Goal: Task Accomplishment & Management: Use online tool/utility

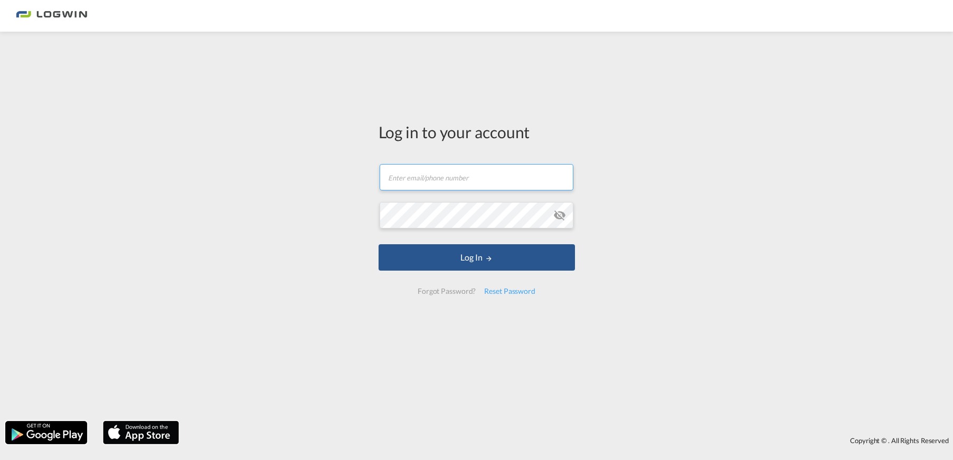
click at [445, 178] on input "text" at bounding box center [476, 177] width 194 height 26
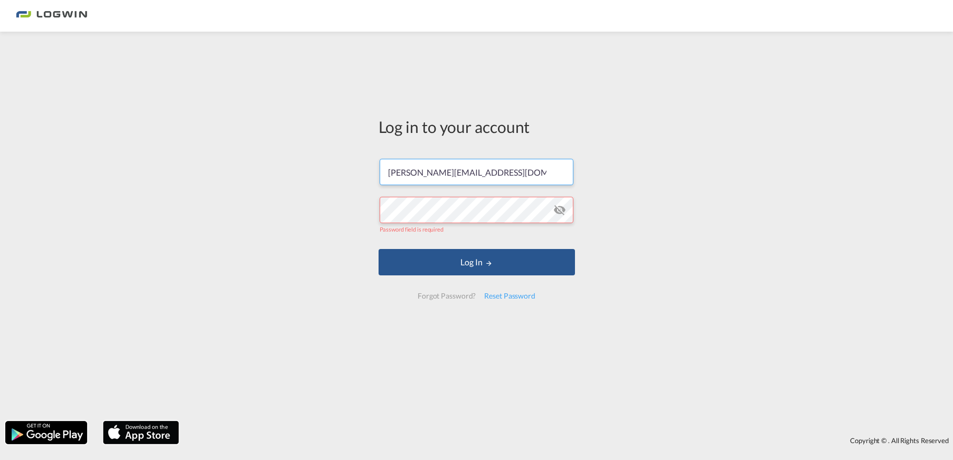
drag, startPoint x: 531, startPoint y: 177, endPoint x: 301, endPoint y: 156, distance: 231.6
click at [301, 156] on div "Log in to your account [PERSON_NAME][EMAIL_ADDRESS][DOMAIN_NAME] Password field…" at bounding box center [476, 226] width 953 height 379
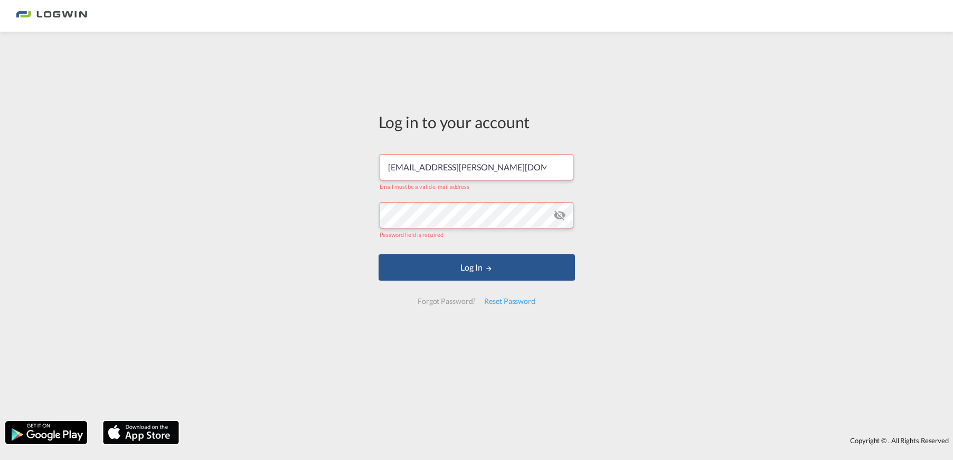
type input "[PERSON_NAME][EMAIL_ADDRESS][DOMAIN_NAME]"
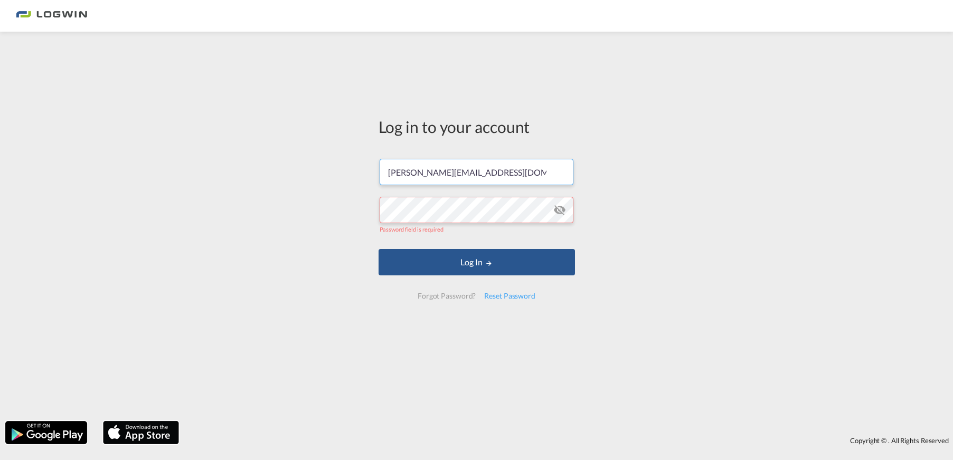
drag, startPoint x: 520, startPoint y: 174, endPoint x: 252, endPoint y: 149, distance: 269.3
click at [271, 150] on div "Log in to your account [PERSON_NAME][EMAIL_ADDRESS][DOMAIN_NAME] Password field…" at bounding box center [476, 226] width 953 height 379
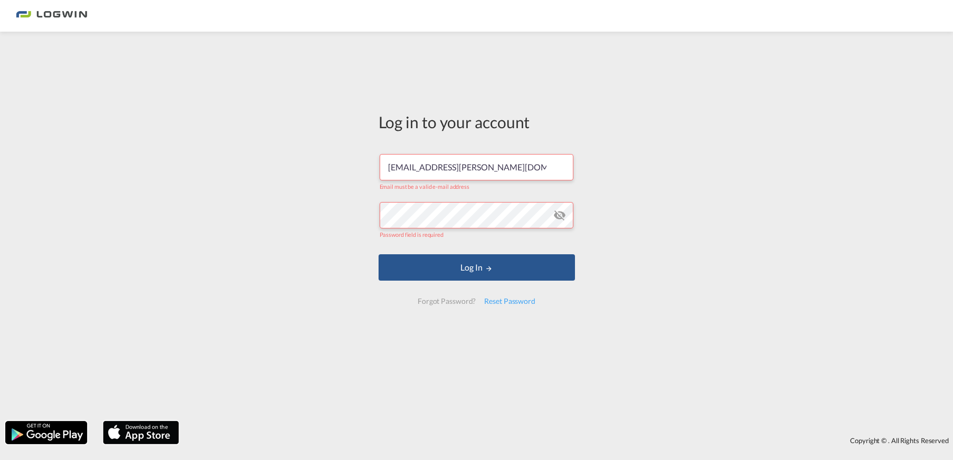
type input "[PERSON_NAME][EMAIL_ADDRESS][DOMAIN_NAME]"
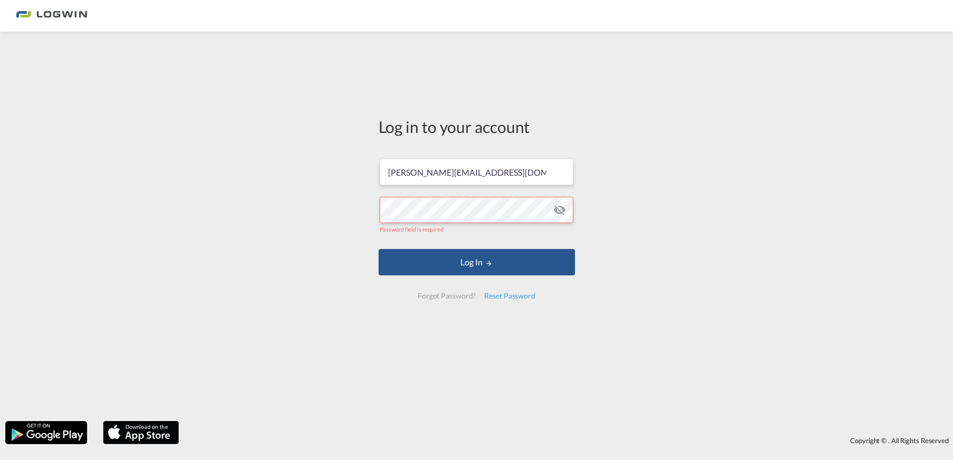
click at [671, 178] on div "Log in to your account [PERSON_NAME][EMAIL_ADDRESS][DOMAIN_NAME] Password field…" at bounding box center [476, 226] width 953 height 379
drag, startPoint x: 526, startPoint y: 170, endPoint x: 343, endPoint y: 160, distance: 183.4
click at [343, 160] on div "Log in to your account [PERSON_NAME][EMAIL_ADDRESS][DOMAIN_NAME] Password field…" at bounding box center [476, 226] width 953 height 379
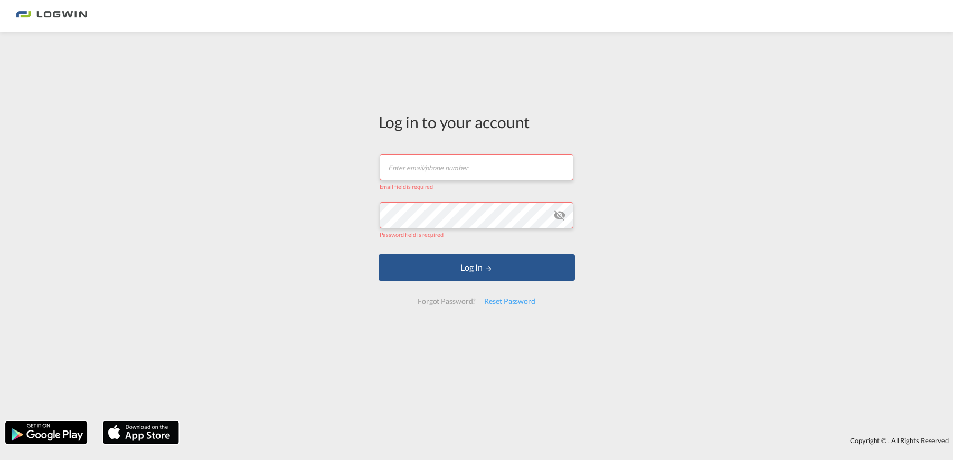
paste input "[PERSON_NAME] <[PERSON_NAME][EMAIL_ADDRESS][PERSON_NAME][DOMAIN_NAME]>"
drag, startPoint x: 413, startPoint y: 170, endPoint x: 357, endPoint y: 163, distance: 56.4
click at [357, 163] on div "Log in to your account [PERSON_NAME] <[PERSON_NAME][EMAIL_ADDRESS][PERSON_NAME]…" at bounding box center [476, 226] width 953 height 379
click at [537, 165] on input "[EMAIL_ADDRESS][PERSON_NAME][DOMAIN_NAME]>" at bounding box center [476, 167] width 194 height 26
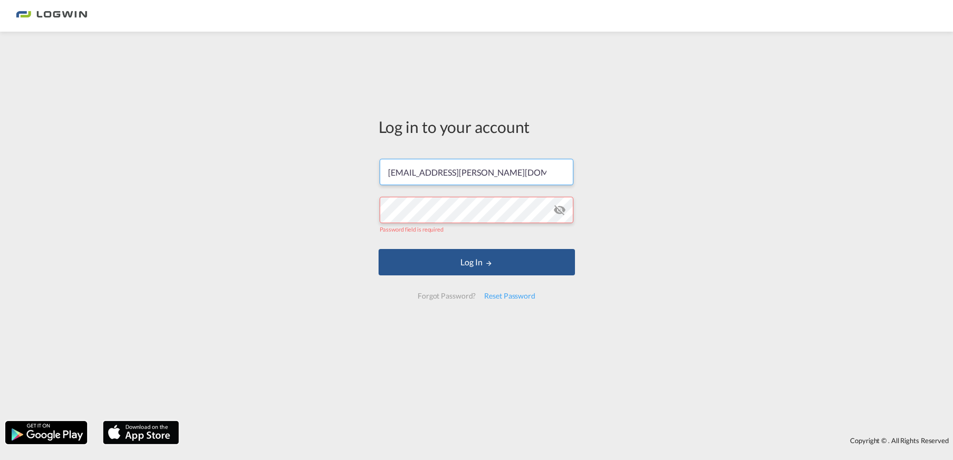
type input "[EMAIL_ADDRESS][PERSON_NAME][DOMAIN_NAME]"
click at [727, 176] on div "Log in to your account [EMAIL_ADDRESS][PERSON_NAME][DOMAIN_NAME] Password field…" at bounding box center [476, 226] width 953 height 379
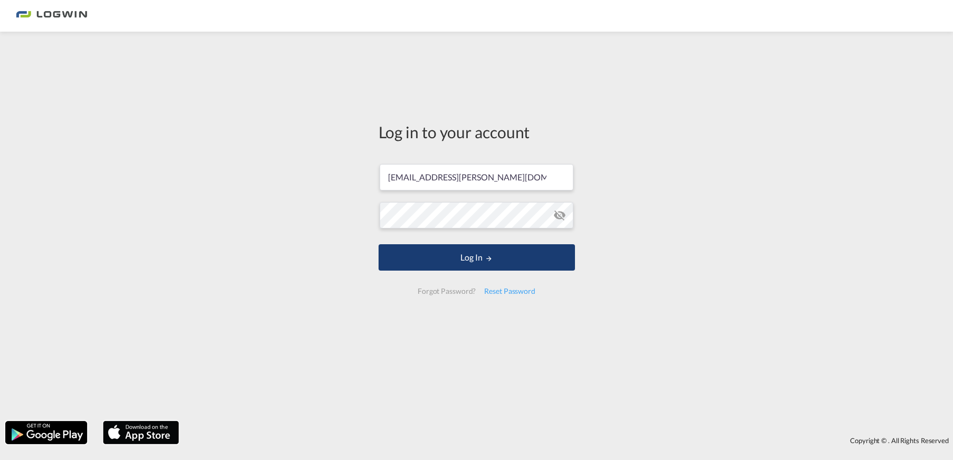
click at [532, 264] on button "Log In" at bounding box center [476, 257] width 196 height 26
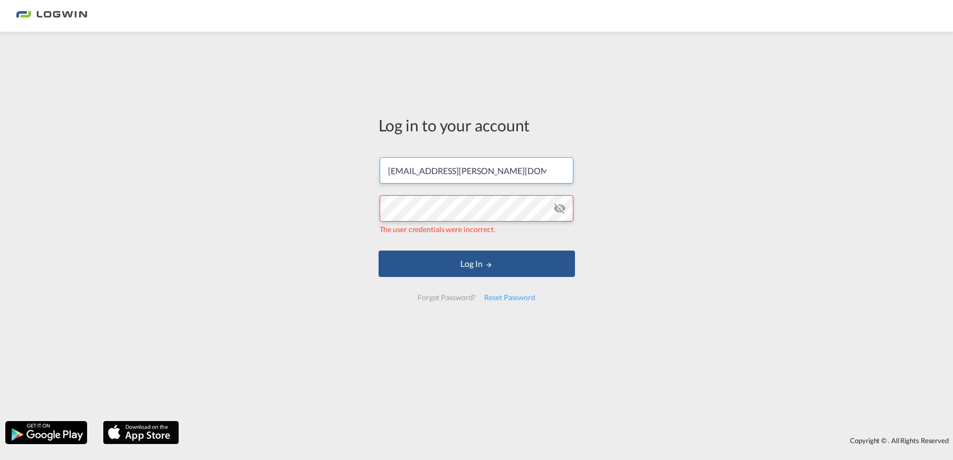
click at [509, 167] on input "[EMAIL_ADDRESS][PERSON_NAME][DOMAIN_NAME]" at bounding box center [476, 170] width 194 height 26
drag, startPoint x: 522, startPoint y: 168, endPoint x: 327, endPoint y: 152, distance: 195.4
click at [327, 152] on div "Log in to your account [PERSON_NAME][EMAIL_ADDRESS][PERSON_NAME][DOMAIN_NAME] T…" at bounding box center [476, 226] width 953 height 379
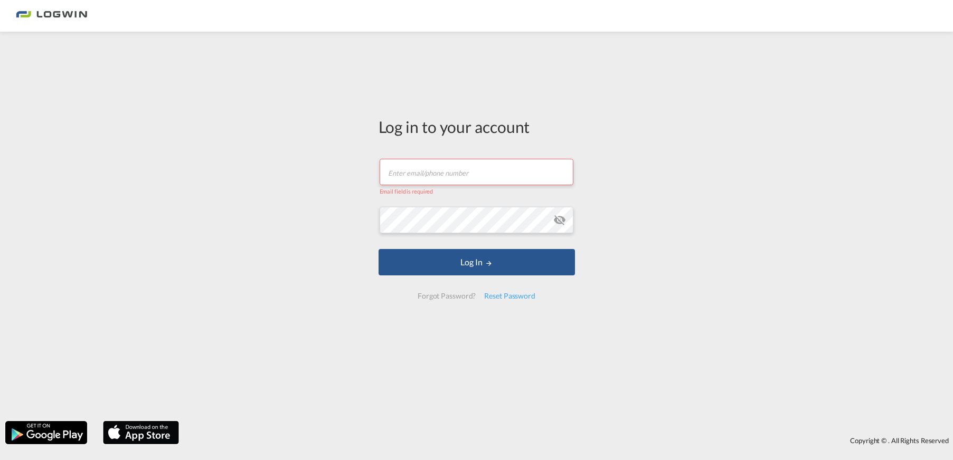
paste input "[PERSON_NAME] <[PERSON_NAME][EMAIL_ADDRESS][PERSON_NAME][DOMAIN_NAME]>"
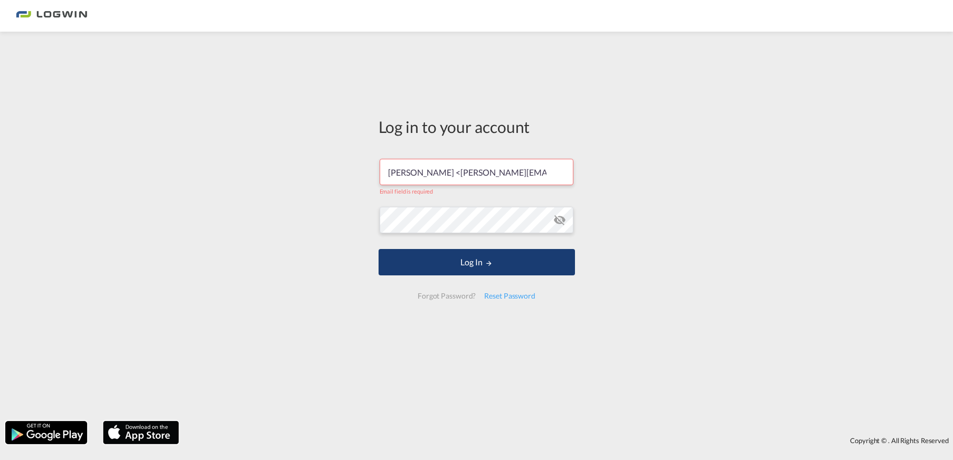
scroll to position [0, 30]
click at [411, 172] on input "[PERSON_NAME] <[PERSON_NAME][EMAIL_ADDRESS][PERSON_NAME][DOMAIN_NAME]>" at bounding box center [476, 172] width 194 height 26
click at [523, 175] on input "[EMAIL_ADDRESS][PERSON_NAME][DOMAIN_NAME]>" at bounding box center [476, 172] width 194 height 26
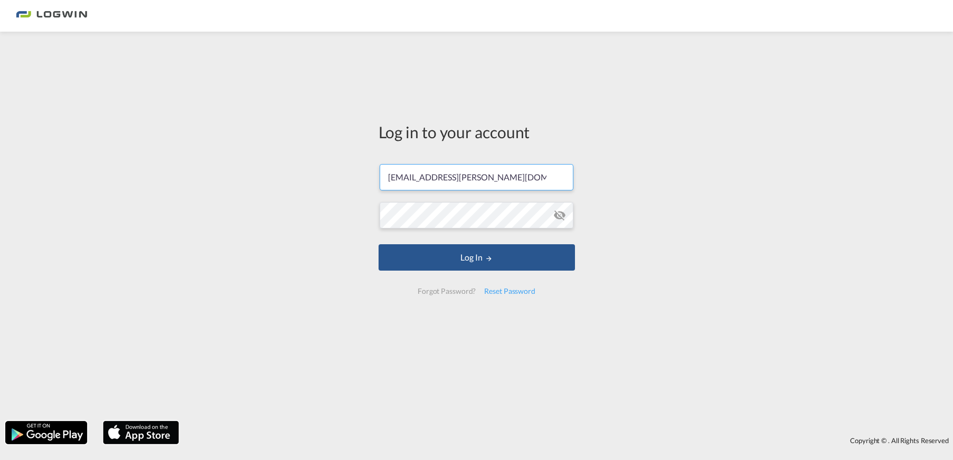
type input "[EMAIL_ADDRESS][PERSON_NAME][DOMAIN_NAME]"
click at [631, 201] on div "Log in to your account [EMAIL_ADDRESS][PERSON_NAME][DOMAIN_NAME] Log In Forgot …" at bounding box center [476, 226] width 953 height 379
click at [308, 212] on div "Log in to your account [EMAIL_ADDRESS][PERSON_NAME][DOMAIN_NAME] Log In Forgot …" at bounding box center [476, 226] width 953 height 379
click at [378, 244] on button "Log In" at bounding box center [476, 257] width 196 height 26
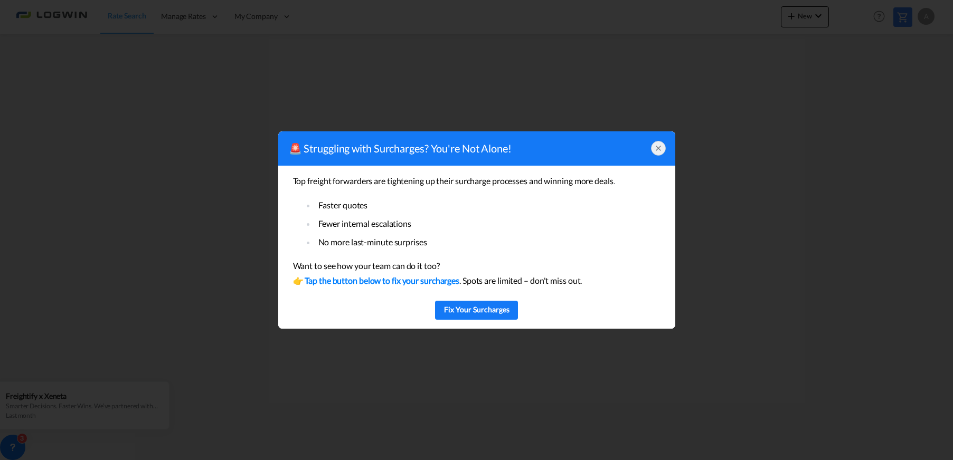
click at [660, 149] on icon at bounding box center [658, 148] width 8 height 8
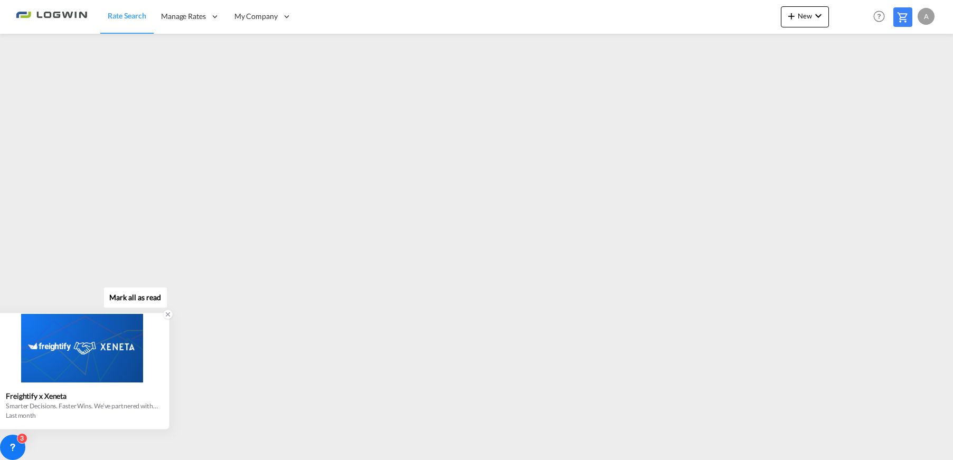
click at [165, 315] on icon at bounding box center [167, 314] width 7 height 7
